Goal: Task Accomplishment & Management: Use online tool/utility

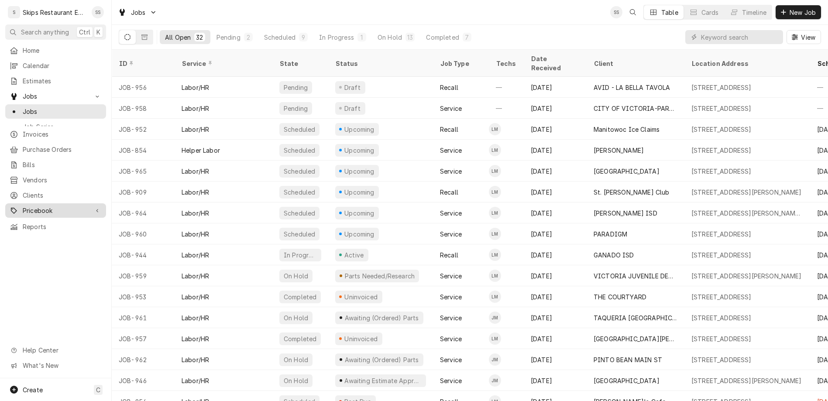
click at [27, 206] on span "Pricebook" at bounding box center [56, 210] width 66 height 9
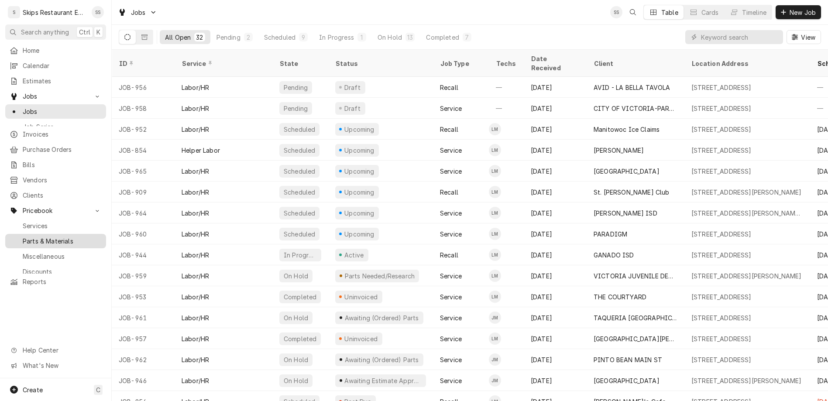
click at [26, 237] on span "Parts & Materials" at bounding box center [62, 241] width 79 height 9
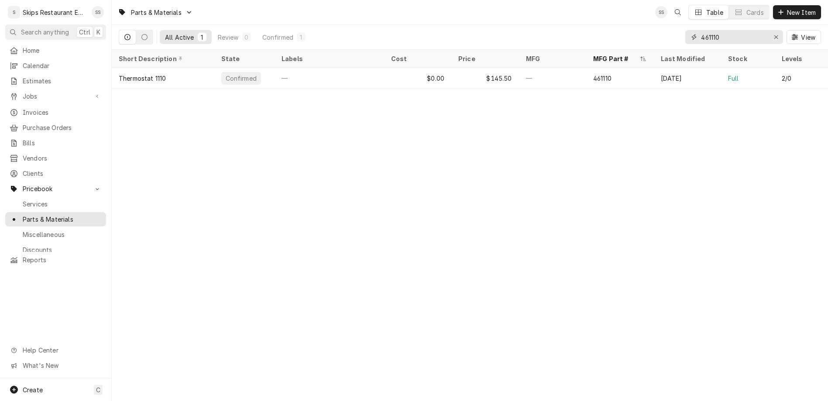
drag, startPoint x: 752, startPoint y: 27, endPoint x: 719, endPoint y: 27, distance: 32.7
click at [719, 30] on input "461110" at bounding box center [733, 37] width 65 height 14
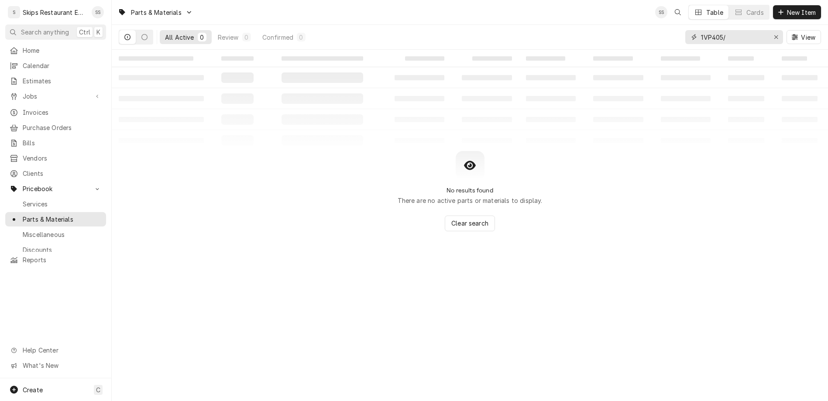
type input "1VP405/8"
drag, startPoint x: 758, startPoint y: 29, endPoint x: 726, endPoint y: 27, distance: 31.9
click at [726, 30] on input "1VP405/8" at bounding box center [733, 37] width 65 height 14
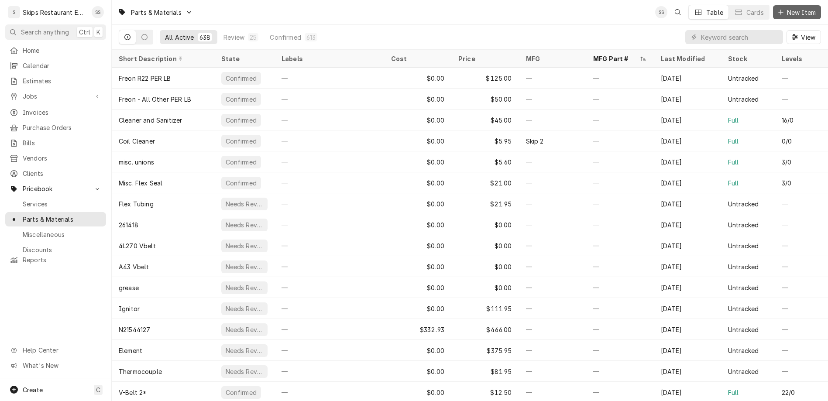
click at [803, 8] on span "New Item" at bounding box center [801, 12] width 32 height 9
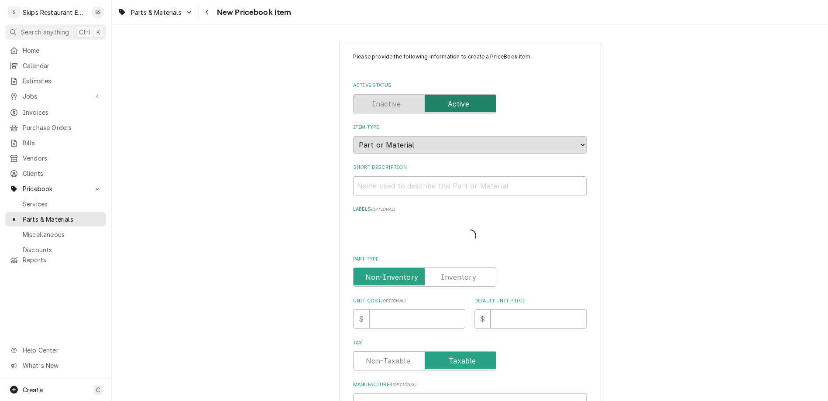
type textarea "x"
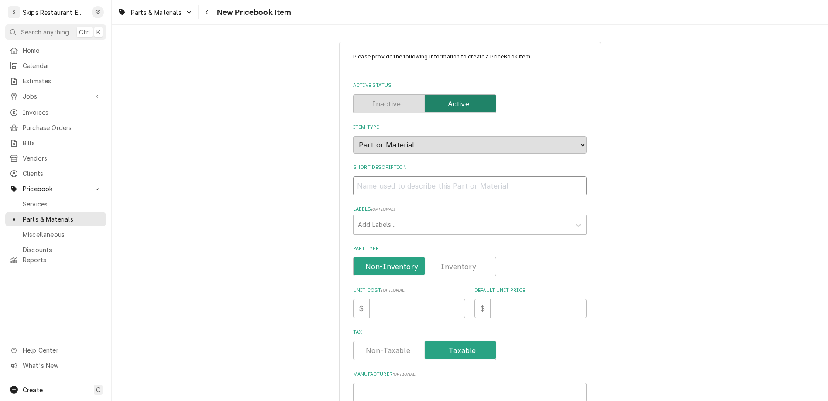
click at [405, 176] on input "Short Description" at bounding box center [469, 185] width 233 height 19
type input "P"
type textarea "x"
type input "Pu"
type textarea "x"
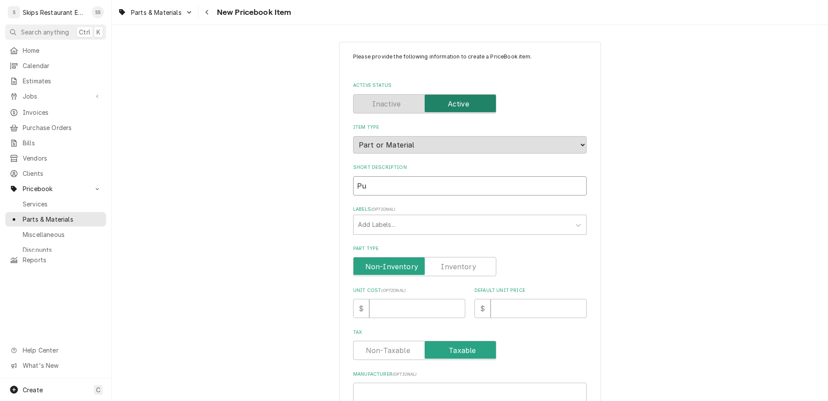
type input "Pul"
type textarea "x"
type input "Pull"
type textarea "x"
type input "Pulle"
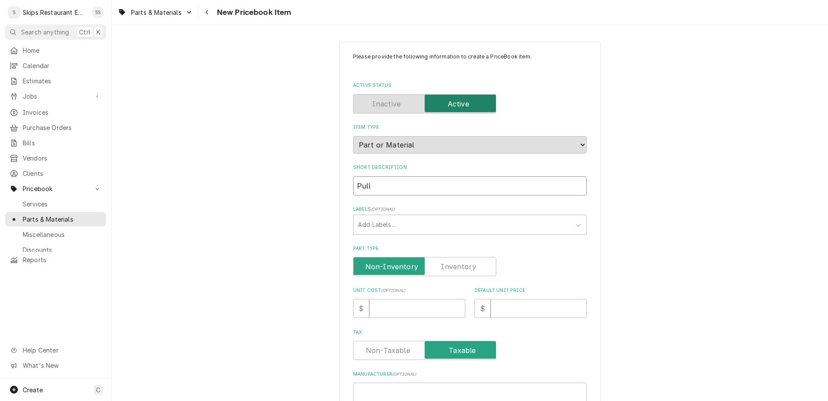
type textarea "x"
type input "Pulley"
type textarea "x"
type input "Pulley"
click at [438, 257] on label "Part Type" at bounding box center [424, 266] width 143 height 19
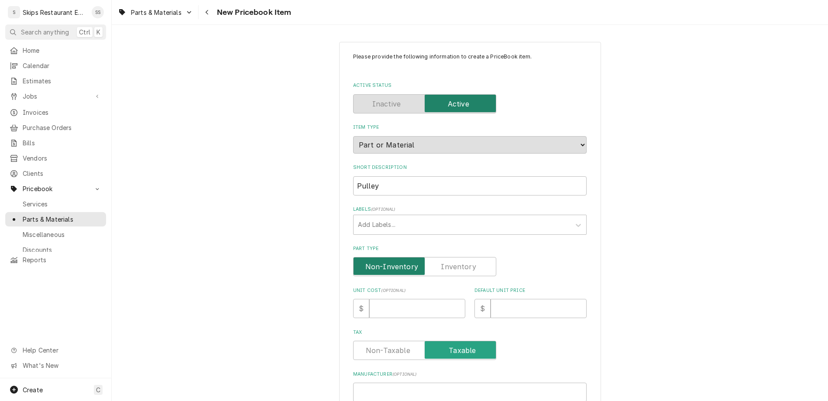
click at [438, 257] on input "Part Type" at bounding box center [424, 266] width 135 height 19
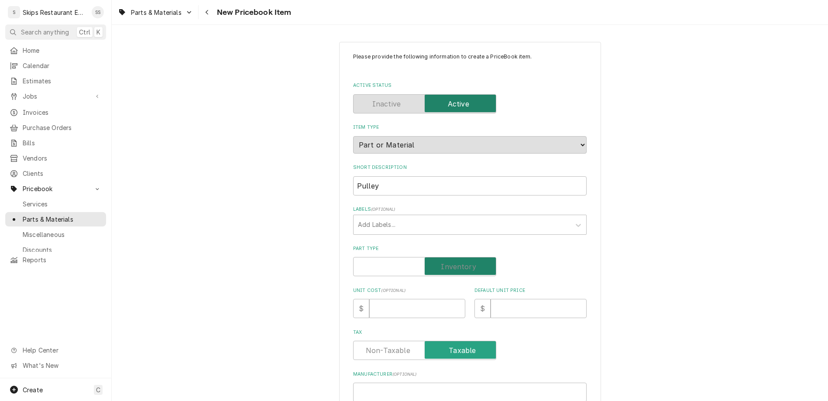
checkbox input "true"
type textarea "x"
click at [490, 299] on input "Default Unit Price" at bounding box center [538, 308] width 96 height 19
type input "7"
type textarea "x"
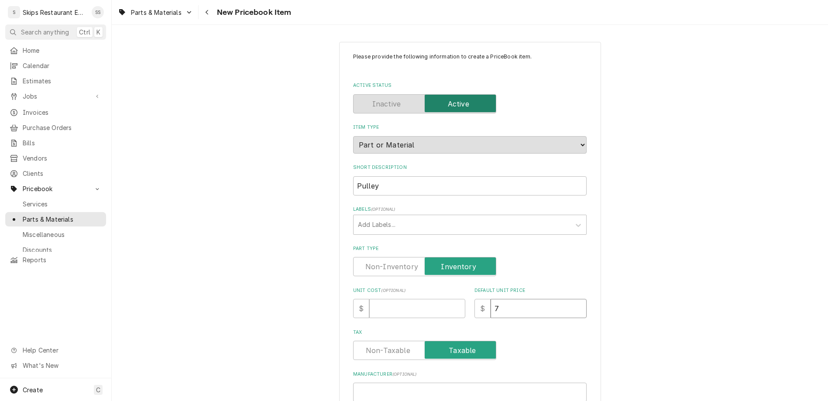
type input "70"
type textarea "x"
type input "70.9"
type textarea "x"
type input "70.95"
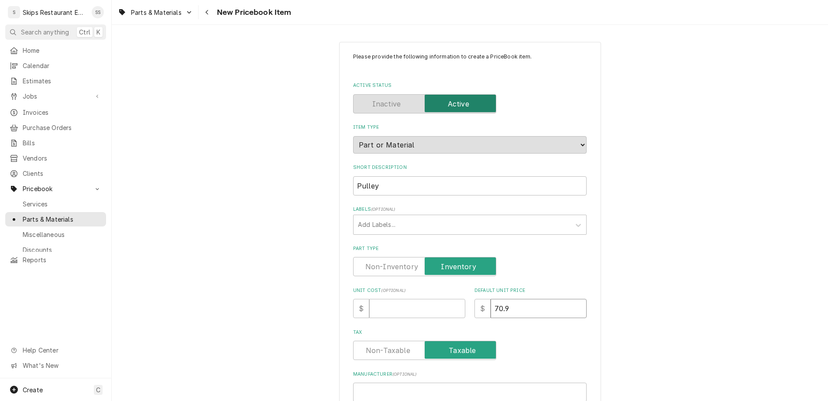
type textarea "x"
type input "70.95"
paste input "1VP405/8"
type input "1VP405/8"
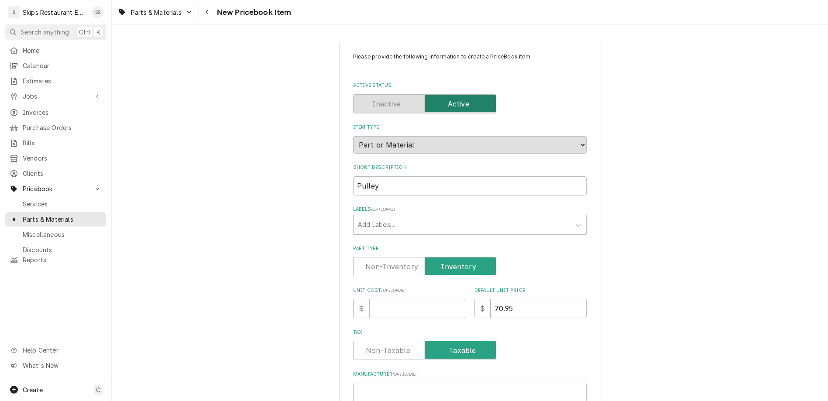
type textarea "x"
type input "1VP405/8"
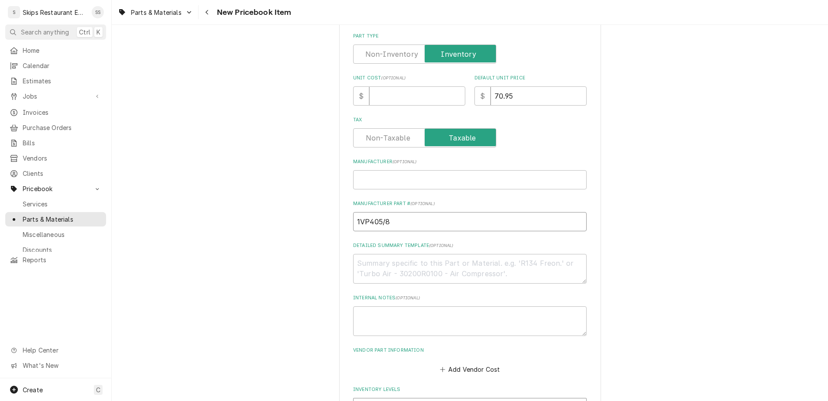
scroll to position [238, 0]
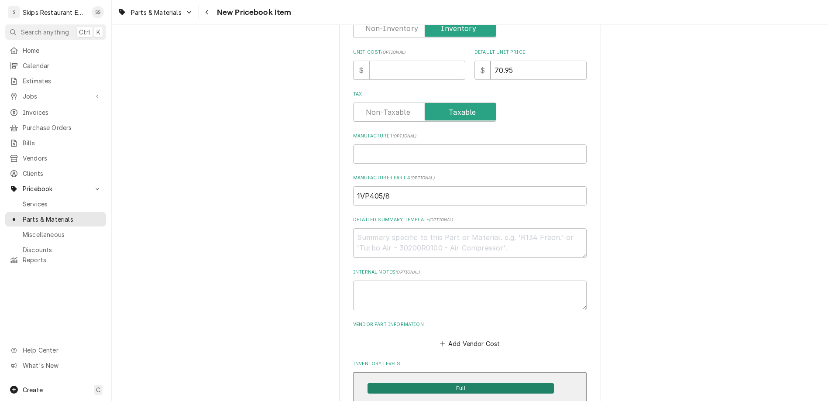
click at [439, 383] on span "Full" at bounding box center [460, 388] width 186 height 10
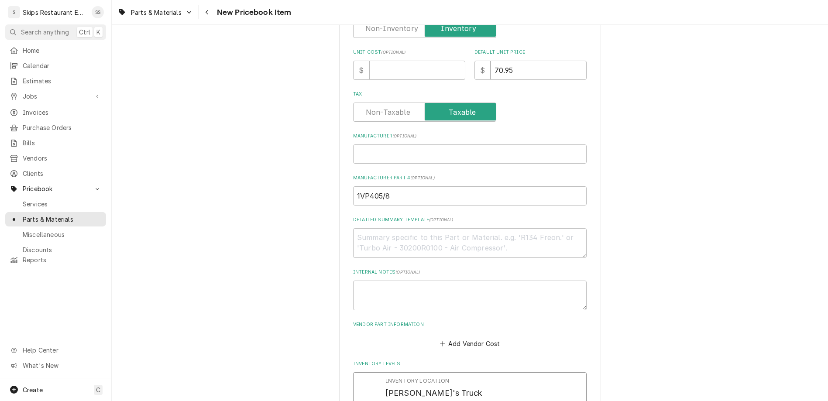
drag, startPoint x: 407, startPoint y: 285, endPoint x: 385, endPoint y: 285, distance: 21.8
type input "1"
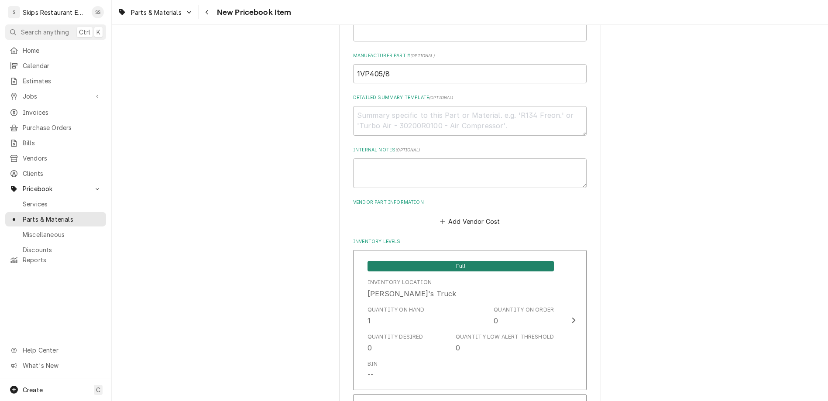
scroll to position [438, 0]
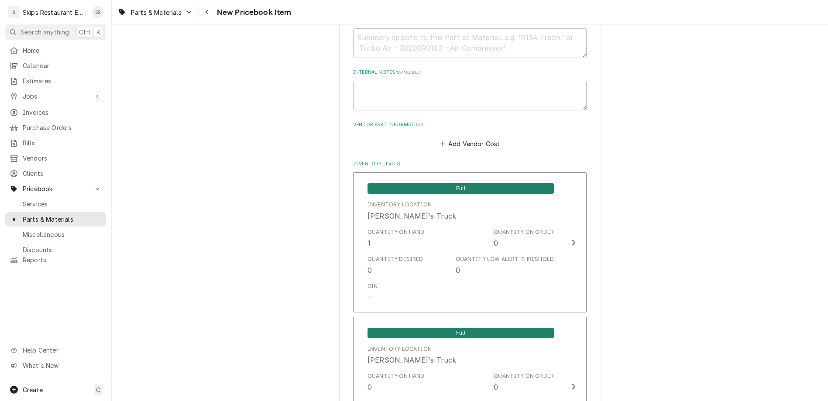
type textarea "x"
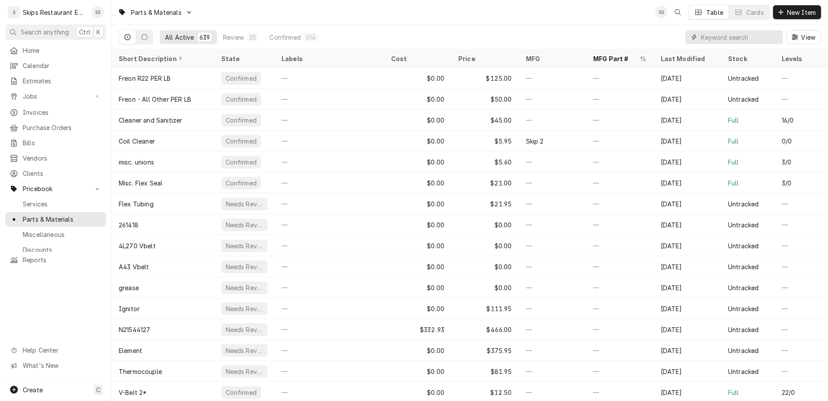
click at [764, 30] on input "Dynamic Content Wrapper" at bounding box center [740, 37] width 78 height 14
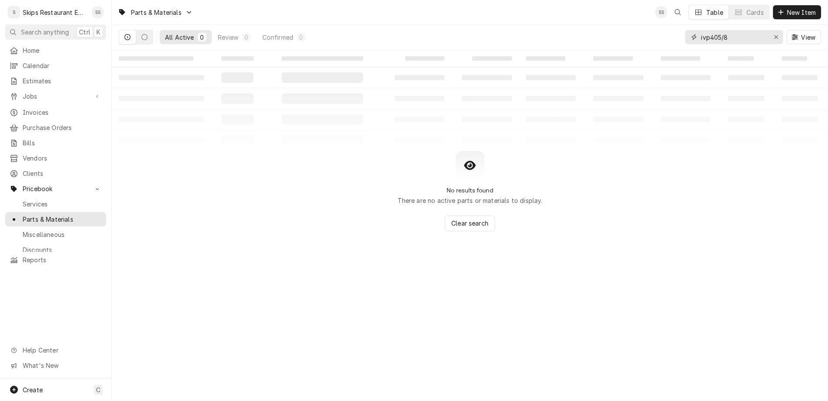
drag, startPoint x: 757, startPoint y: 26, endPoint x: 689, endPoint y: 32, distance: 67.9
click at [701, 32] on input "ivp405/8" at bounding box center [733, 37] width 65 height 14
type input "8350-10"
drag, startPoint x: 760, startPoint y: 29, endPoint x: 700, endPoint y: 29, distance: 60.2
click at [701, 30] on input "8350-10" at bounding box center [733, 37] width 65 height 14
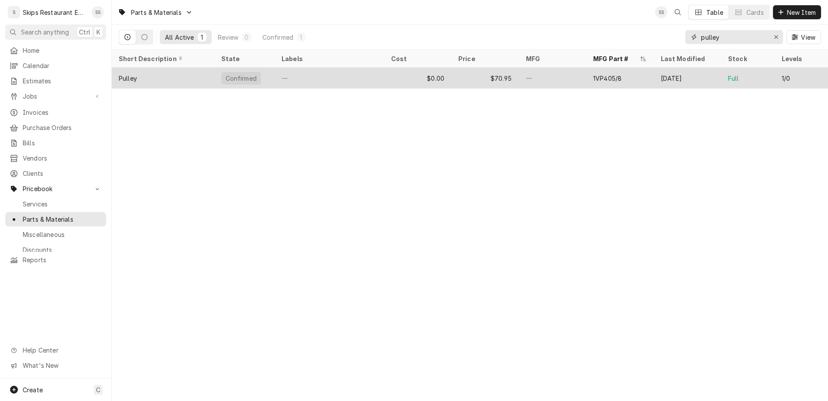
type input "pulley"
click at [432, 68] on div "$0.00" at bounding box center [418, 78] width 68 height 21
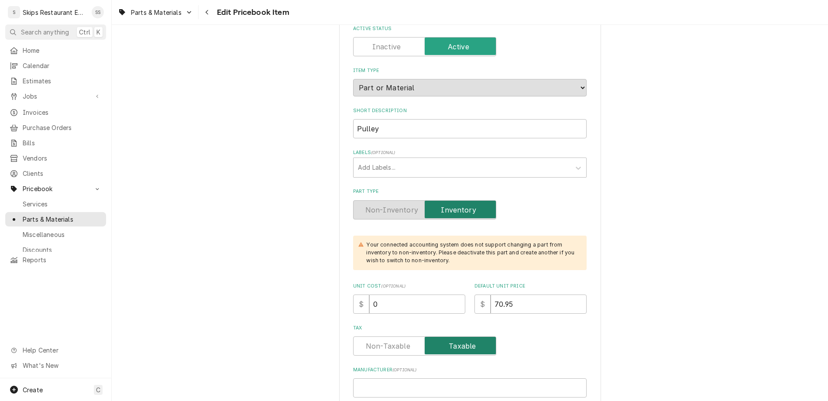
scroll to position [68, 0]
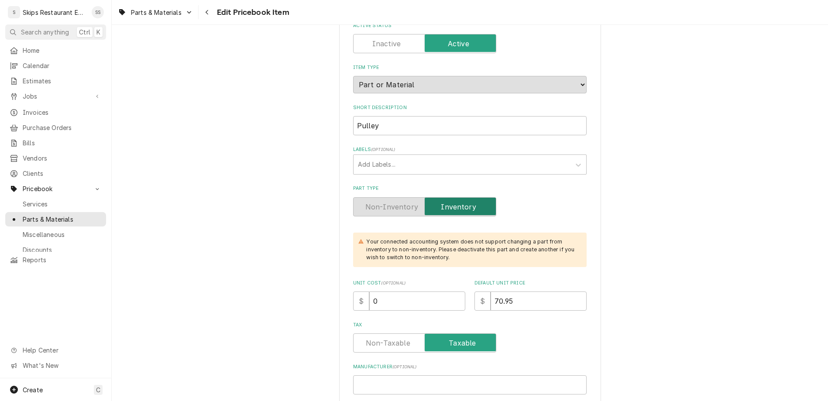
drag, startPoint x: 396, startPoint y: 305, endPoint x: 356, endPoint y: 305, distance: 39.7
type textarea "x"
click at [414, 116] on input "Pulley" at bounding box center [469, 125] width 233 height 19
type textarea "x"
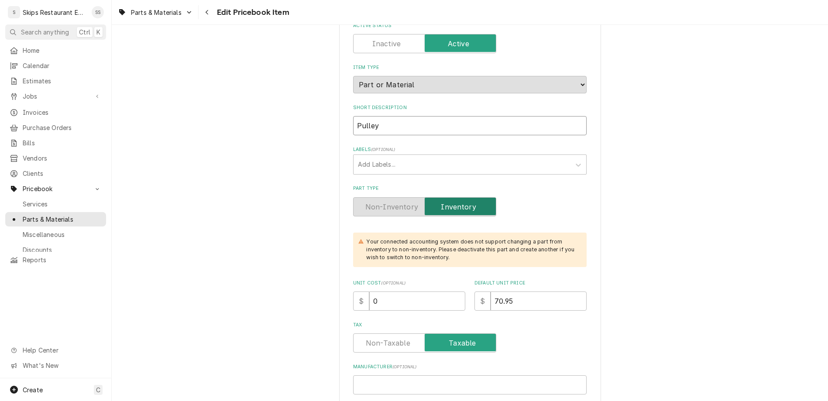
type input "Pulley"
paste input "1VP405/8"
type textarea "x"
type input "Pulley 1VP405/8"
click at [401, 116] on input "Pulley 1VP405/8" at bounding box center [469, 125] width 233 height 19
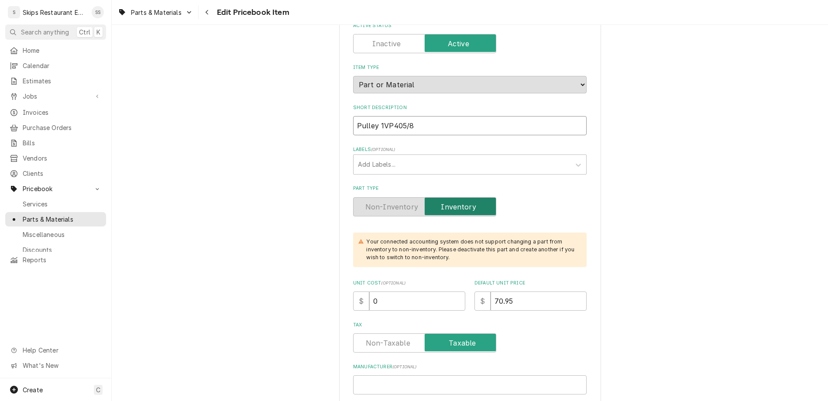
type textarea "x"
type input "Pulley 1VP40 5/8"
click at [394, 116] on input "Pulley 1VP40 5/8" at bounding box center [469, 125] width 233 height 19
type textarea "x"
type input "Pulley 1VP 40 5/8"
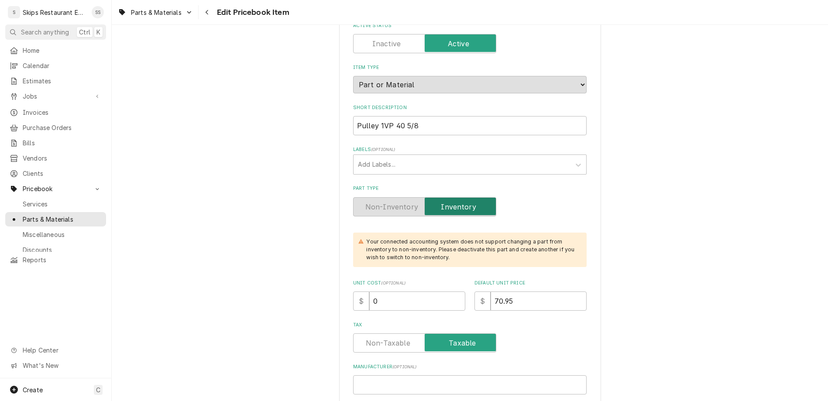
type textarea "x"
type input "8"
type textarea "x"
type input "83"
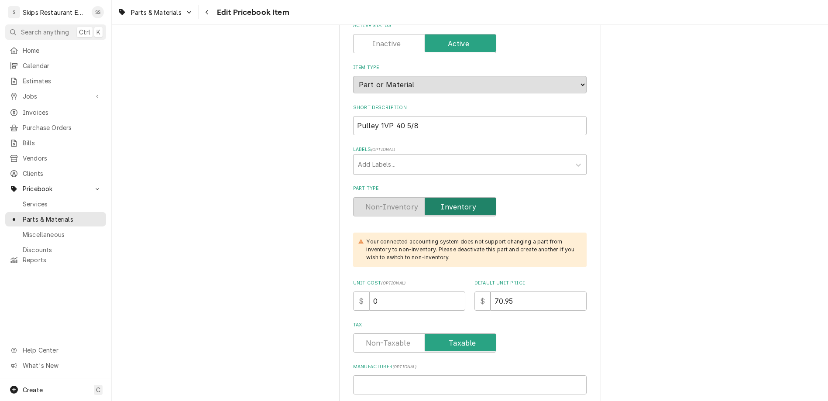
type textarea "x"
type input "835"
type textarea "x"
type input "8350"
type textarea "x"
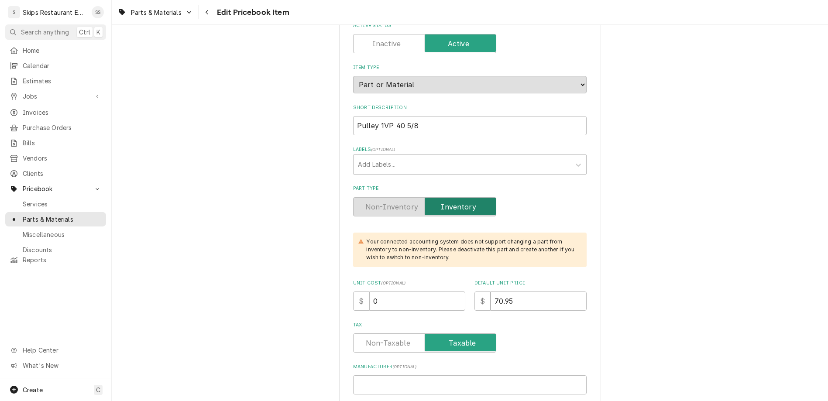
type input "8350-"
type textarea "x"
type input "8350-1"
type textarea "x"
type input "8350-10"
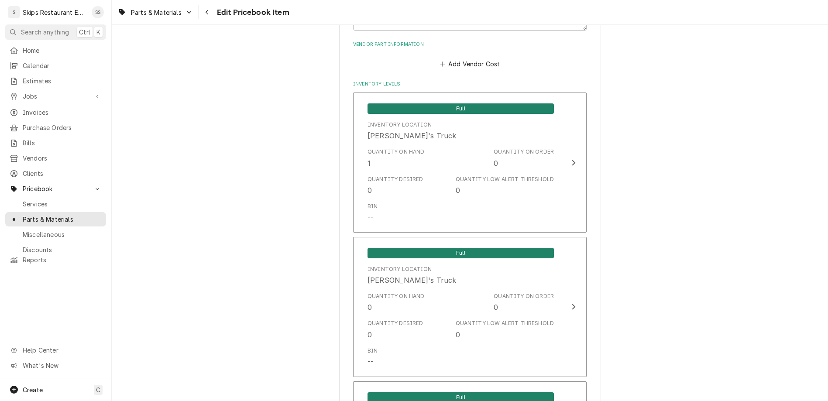
scroll to position [585, 0]
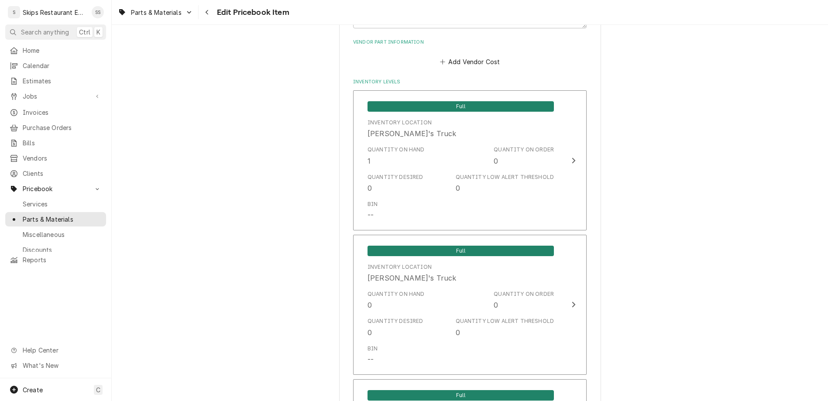
type textarea "x"
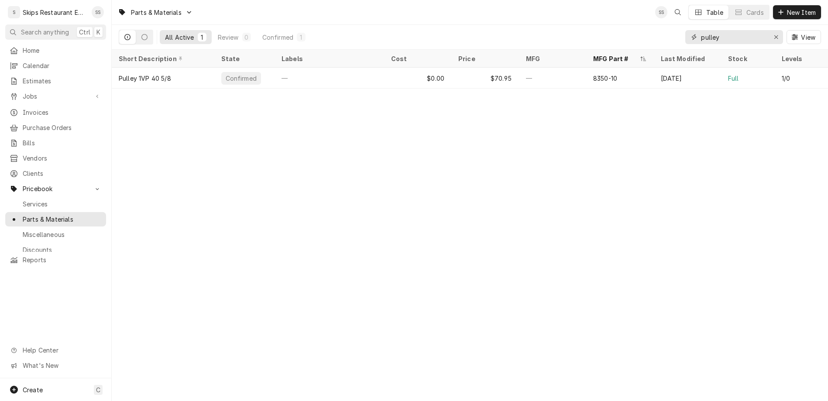
drag, startPoint x: 749, startPoint y: 29, endPoint x: 703, endPoint y: 28, distance: 46.3
click at [703, 30] on input "pulley" at bounding box center [733, 37] width 65 height 14
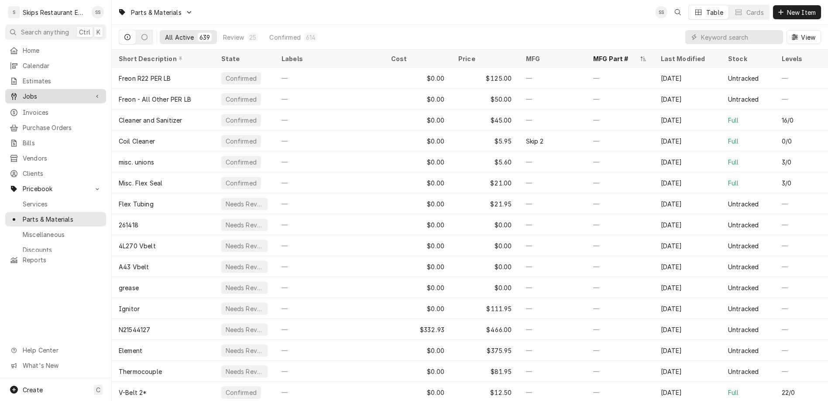
click at [26, 92] on span "Jobs" at bounding box center [56, 96] width 66 height 9
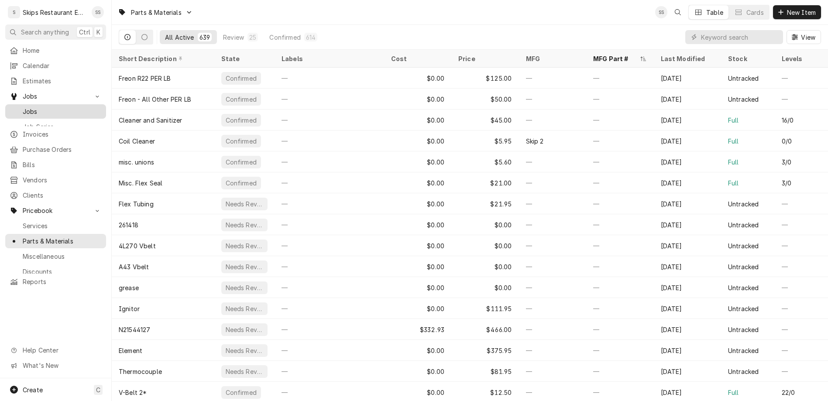
click at [23, 107] on span "Jobs" at bounding box center [62, 111] width 79 height 9
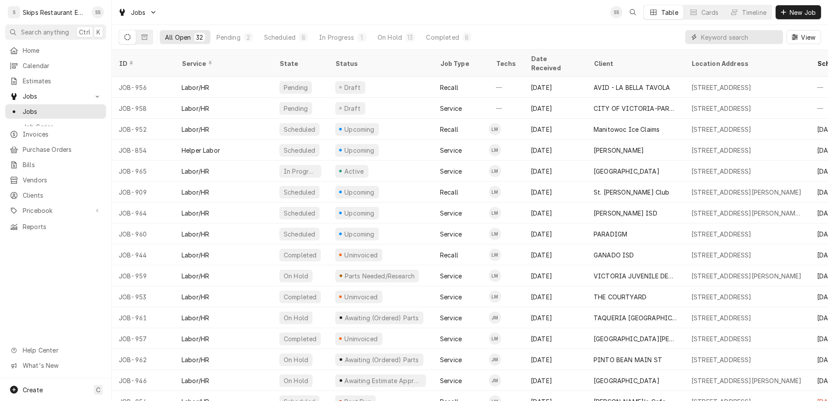
click at [748, 30] on input "Dynamic Content Wrapper" at bounding box center [740, 37] width 78 height 14
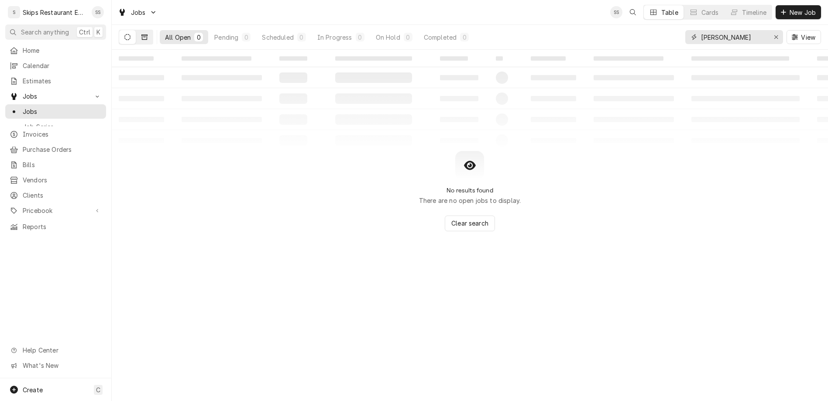
type input "niki"
click at [141, 34] on icon "Dynamic Content Wrapper" at bounding box center [144, 37] width 6 height 6
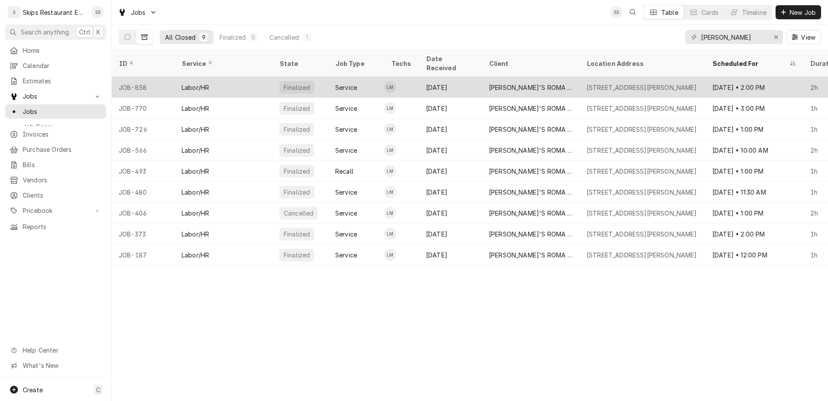
click at [489, 83] on div "NIKI'S ROMA PIZZA" at bounding box center [531, 87] width 84 height 9
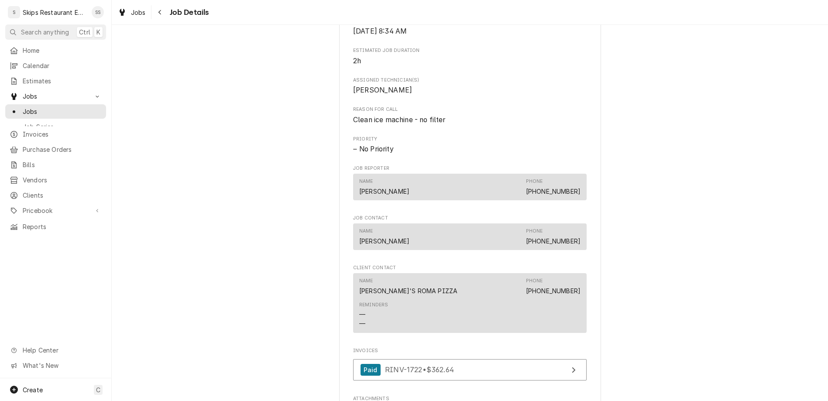
scroll to position [357, 0]
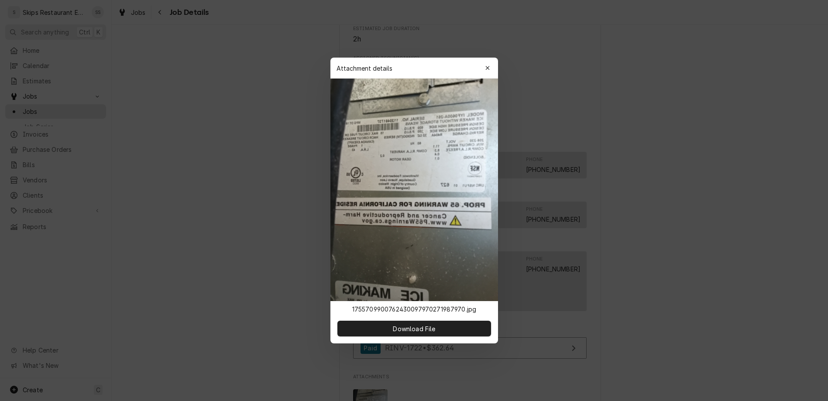
click at [418, 157] on img at bounding box center [414, 190] width 168 height 223
click at [424, 324] on span "Download File" at bounding box center [414, 328] width 46 height 9
click at [485, 70] on icon "button" at bounding box center [487, 68] width 4 height 4
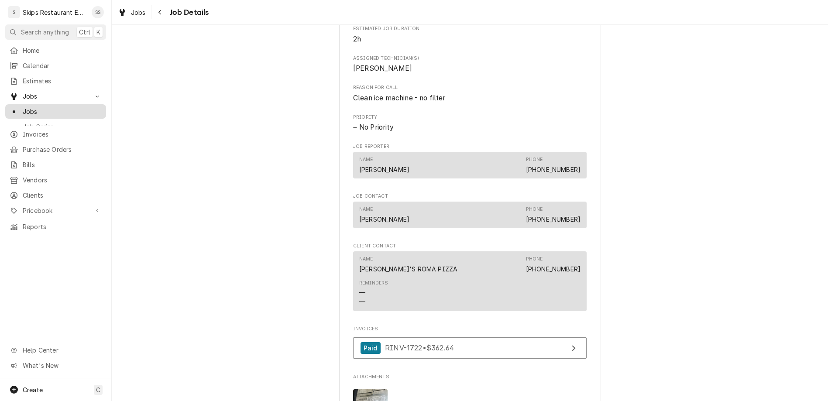
click at [25, 107] on span "Jobs" at bounding box center [62, 111] width 79 height 9
